Goal: Check status: Check status

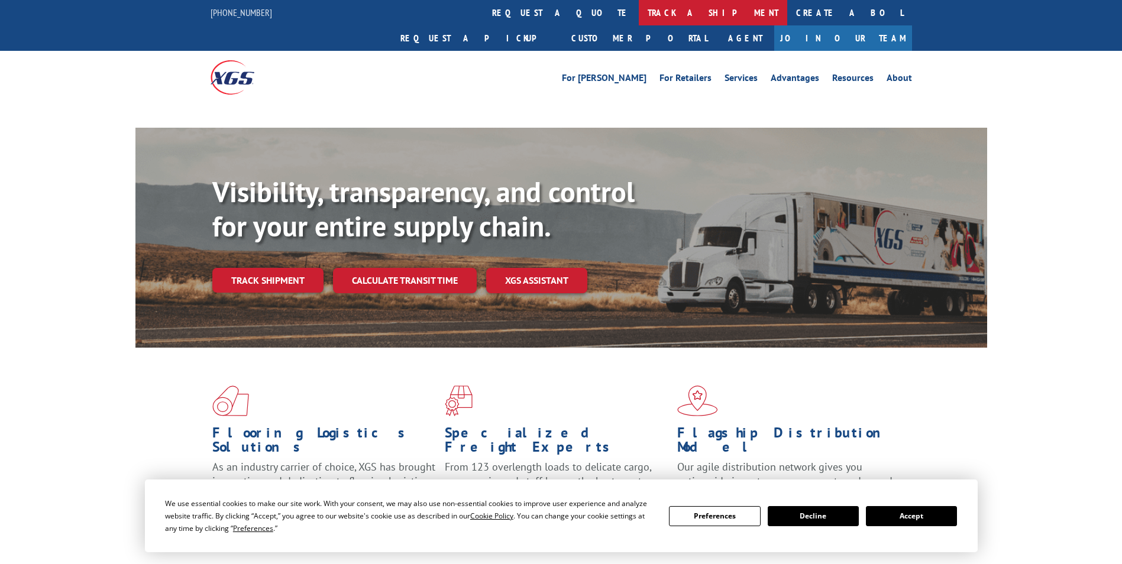
click at [639, 9] on link "track a shipment" at bounding box center [713, 12] width 148 height 25
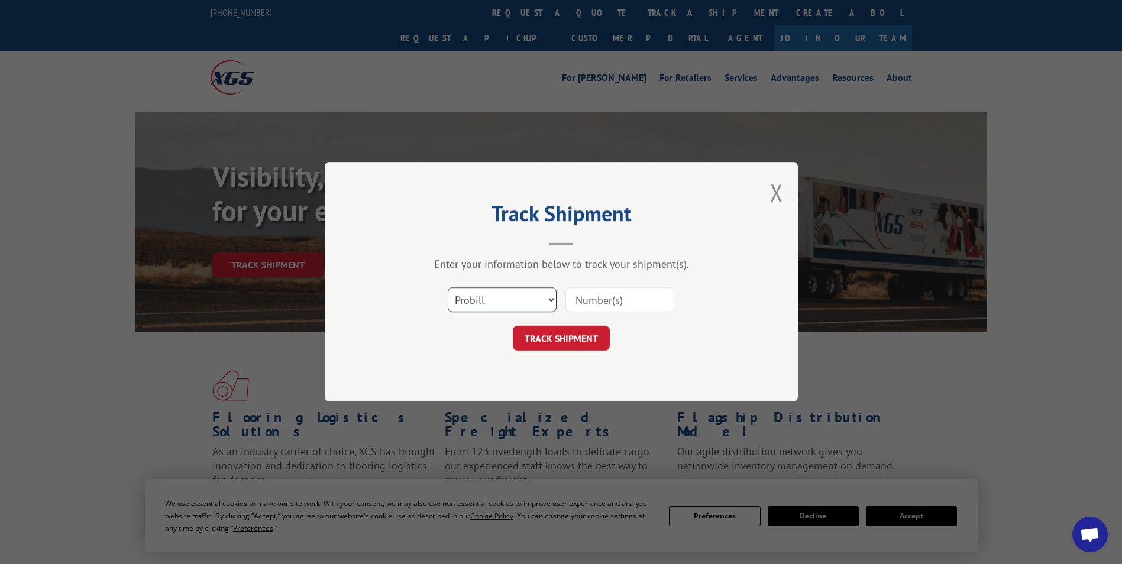
click at [495, 302] on select "Select category... Probill BOL PO" at bounding box center [502, 300] width 109 height 25
select select "bol"
click at [448, 288] on select "Select category... Probill BOL PO" at bounding box center [502, 300] width 109 height 25
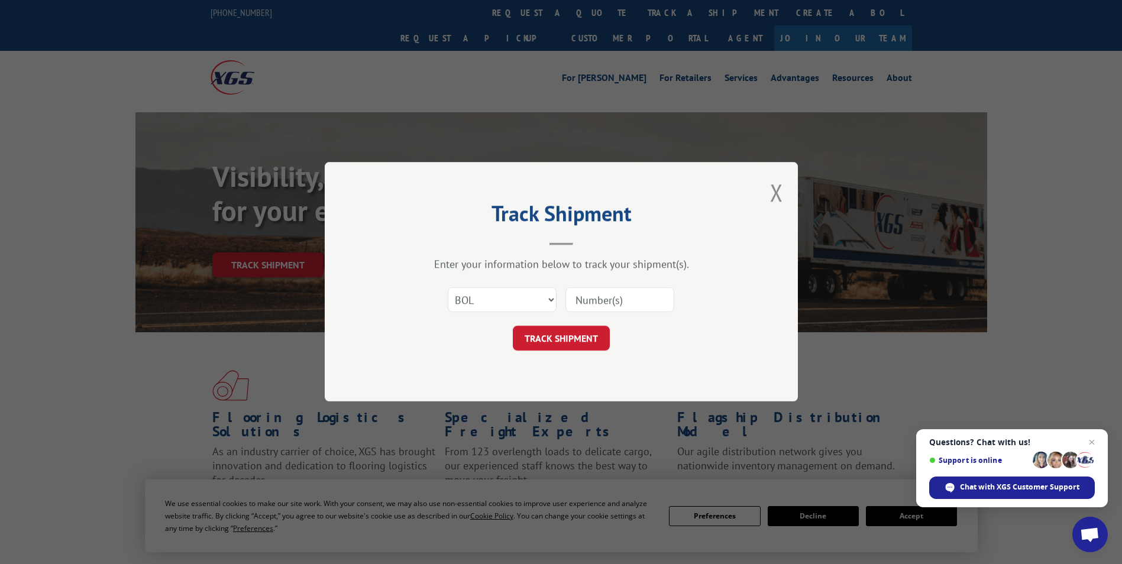
click at [587, 297] on input at bounding box center [619, 300] width 109 height 25
paste input "5181741"
type input "5181741"
click button "TRACK SHIPMENT" at bounding box center [561, 338] width 97 height 25
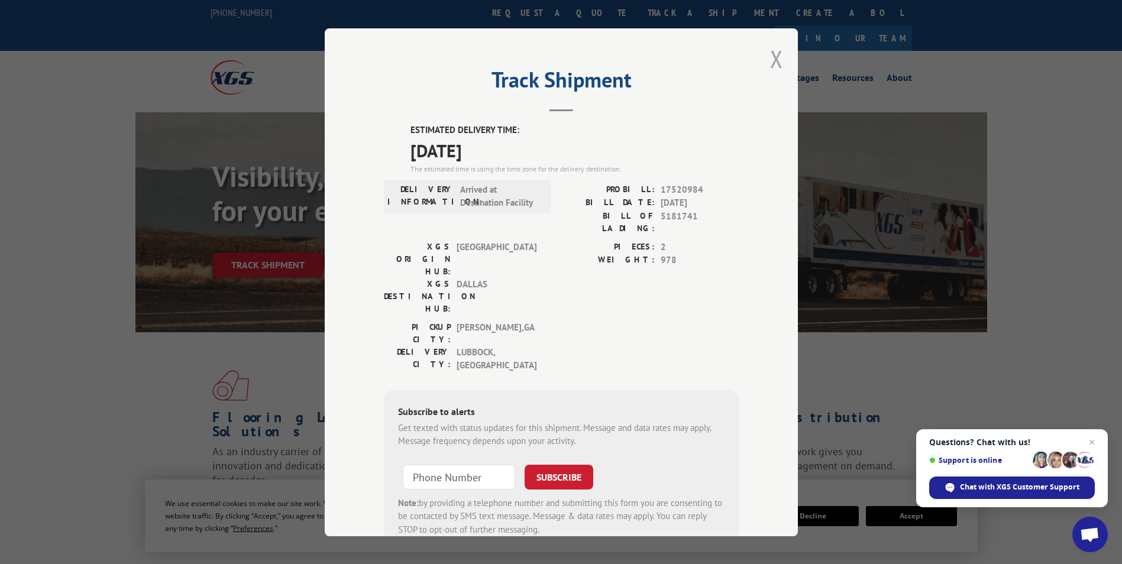
click at [775, 59] on button "Close modal" at bounding box center [776, 58] width 13 height 31
